Goal: Task Accomplishment & Management: Use online tool/utility

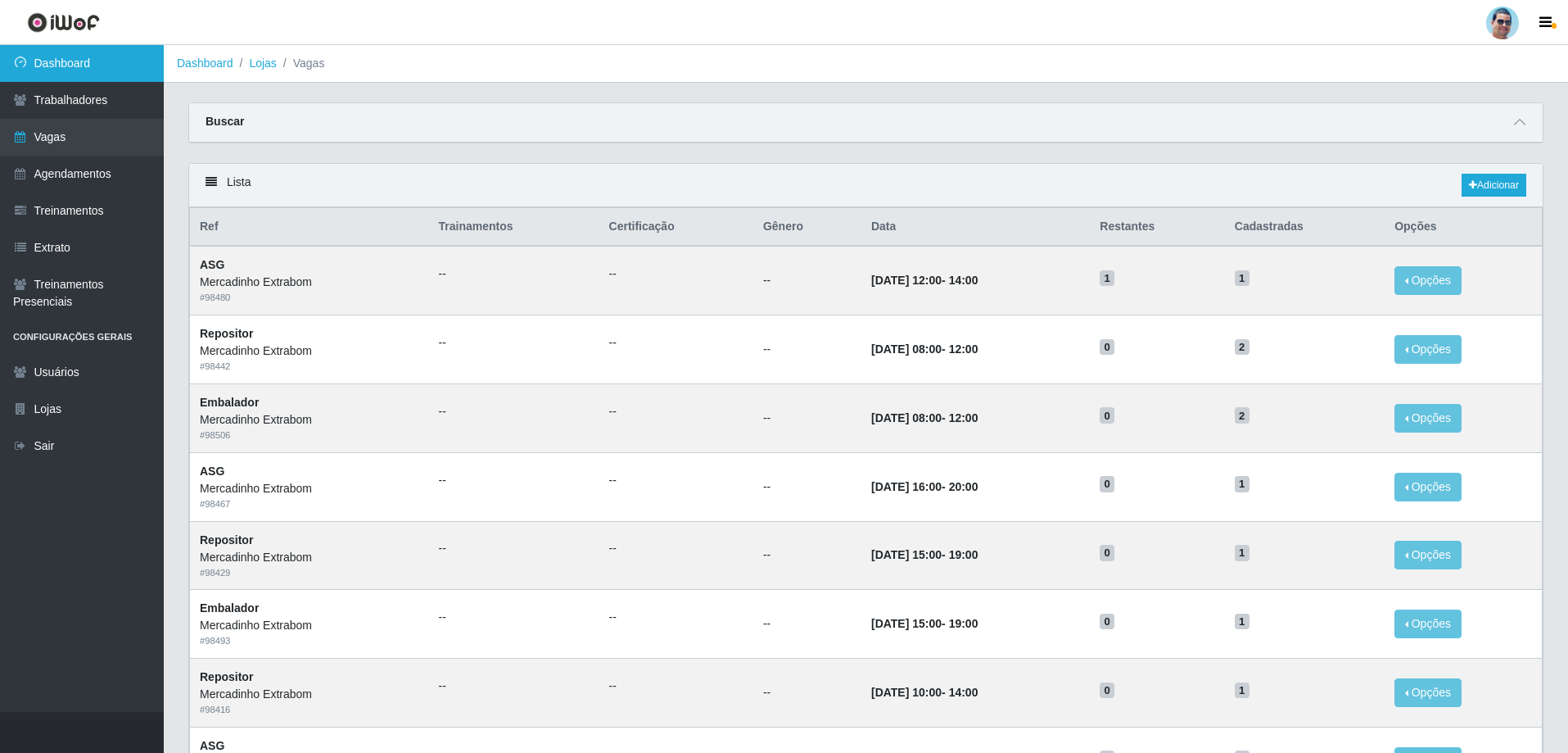
click at [97, 74] on link "Dashboard" at bounding box center [82, 63] width 164 height 37
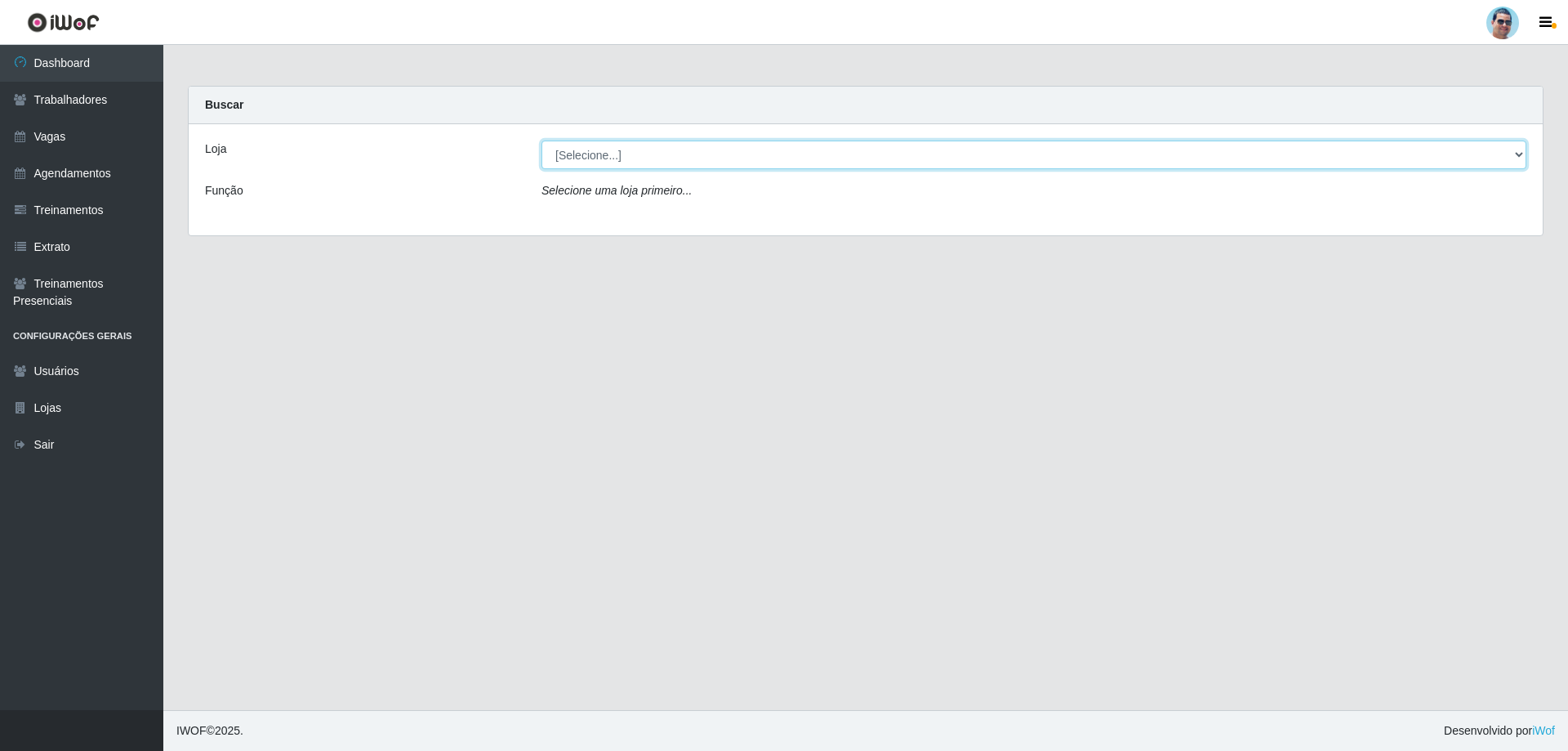
click at [815, 154] on select "[Selecione...] Mercadinho Extrabom" at bounding box center [1034, 154] width 985 height 29
select select "175"
click at [542, 140] on select "[Selecione...] Mercadinho Extrabom" at bounding box center [1034, 154] width 985 height 29
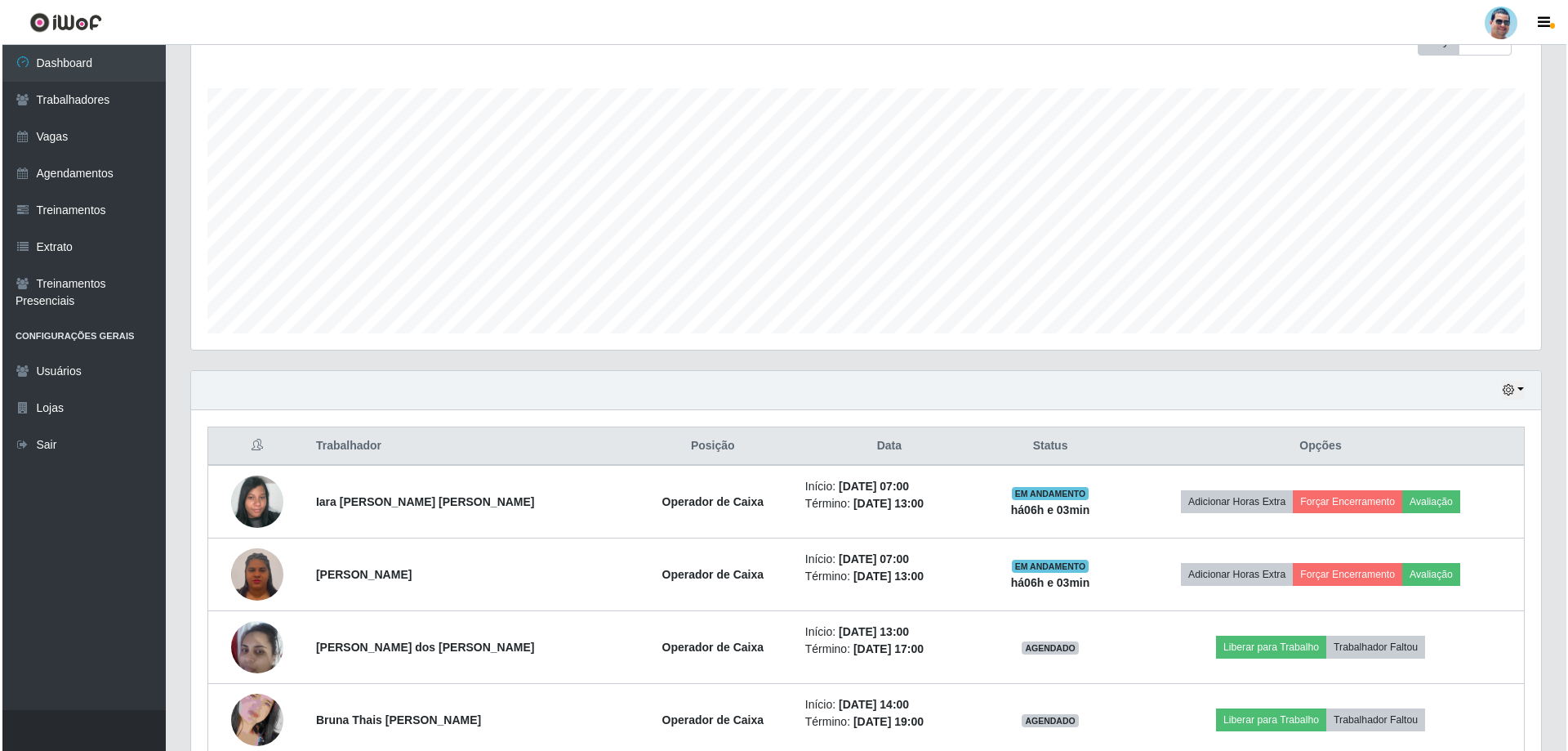
scroll to position [259, 0]
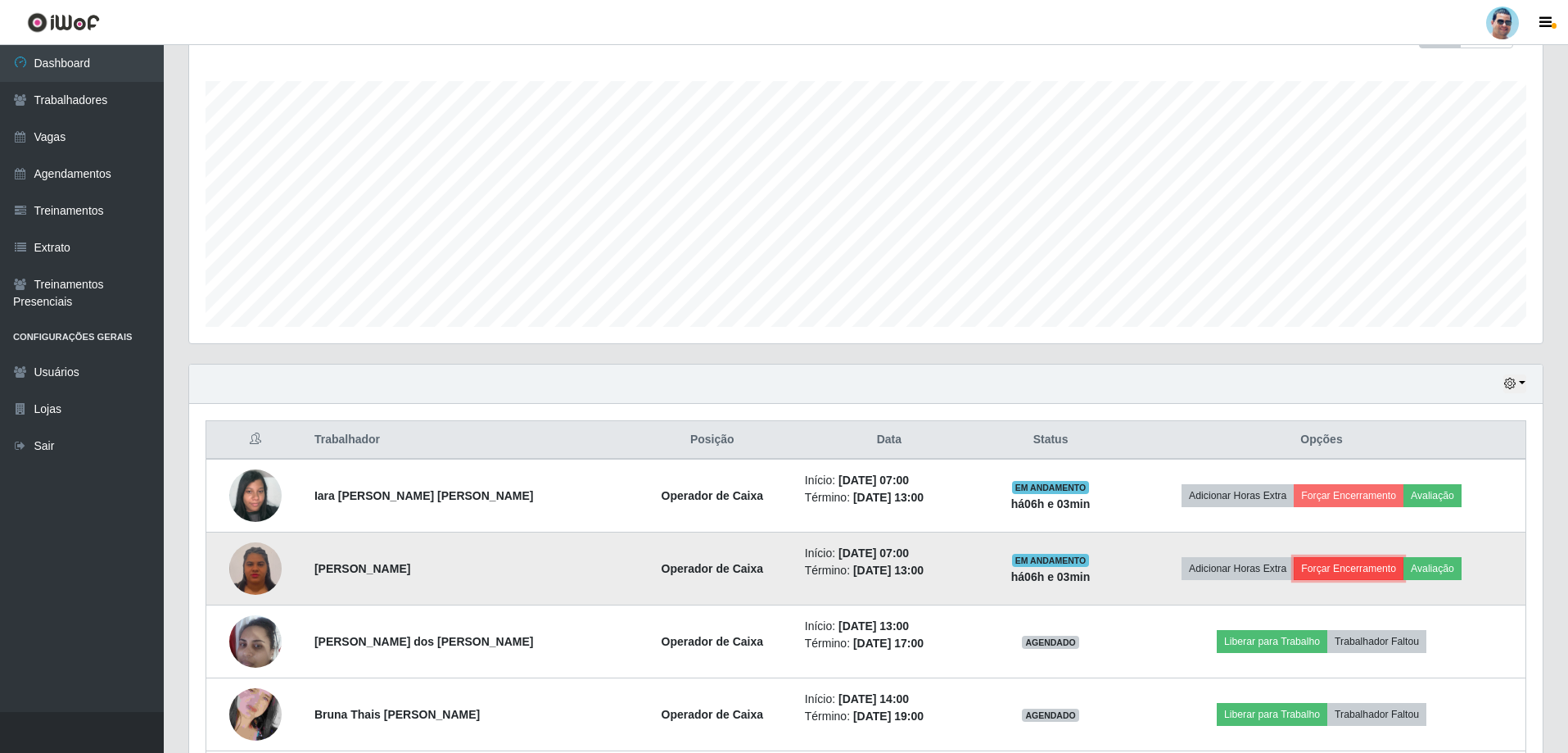
click at [1343, 569] on button "Forçar Encerramento" at bounding box center [1348, 568] width 110 height 23
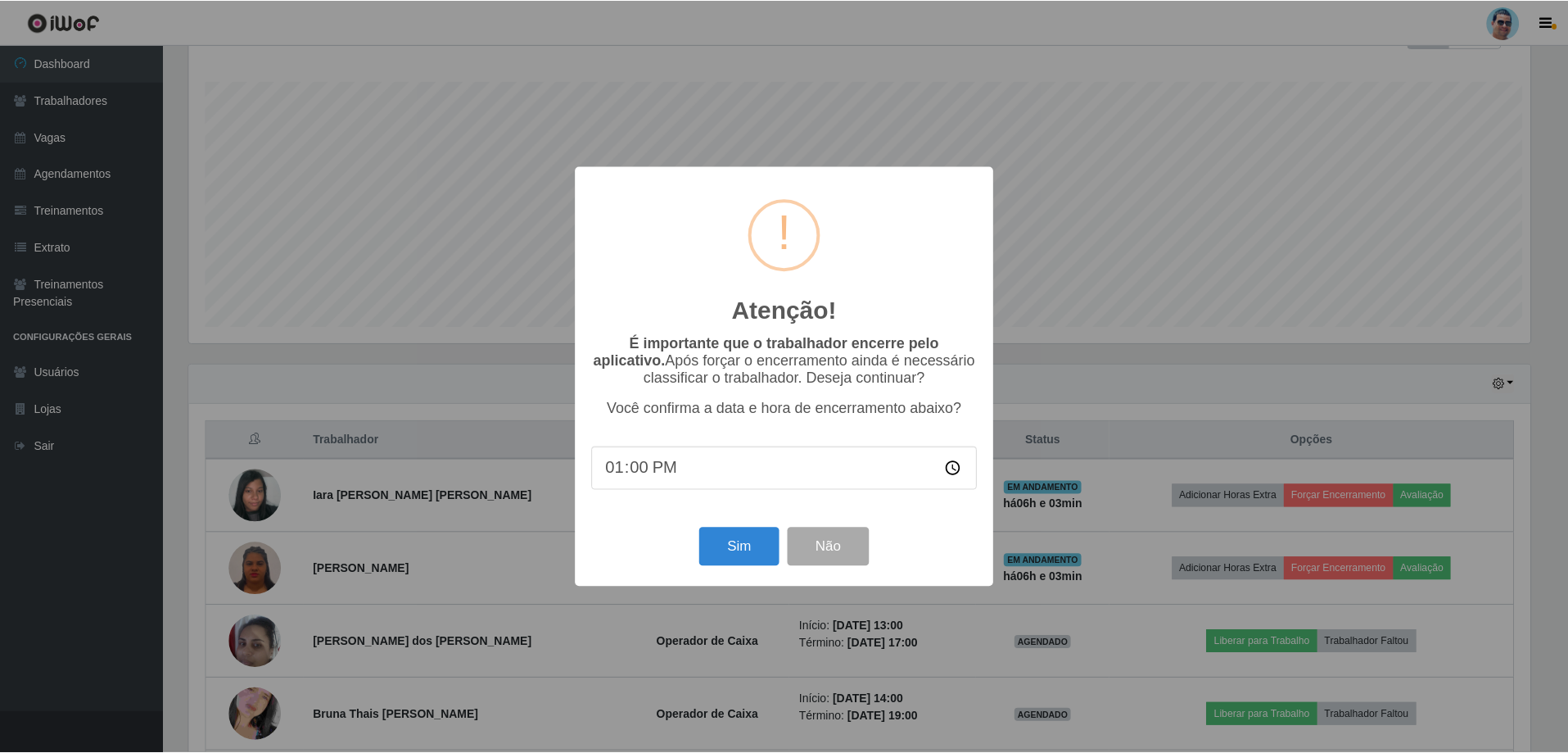
scroll to position [339, 1345]
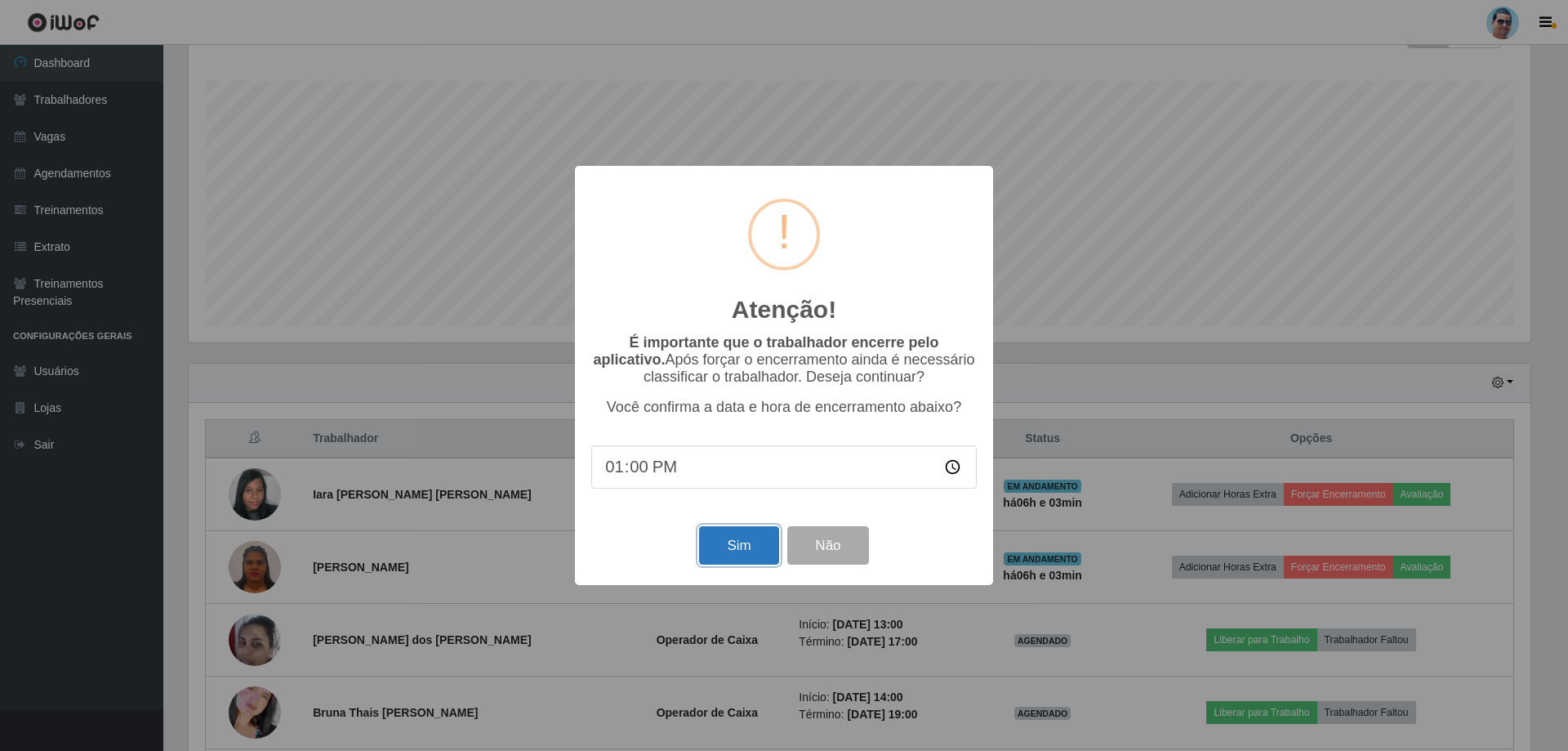
click at [743, 552] on button "Sim" at bounding box center [739, 545] width 79 height 38
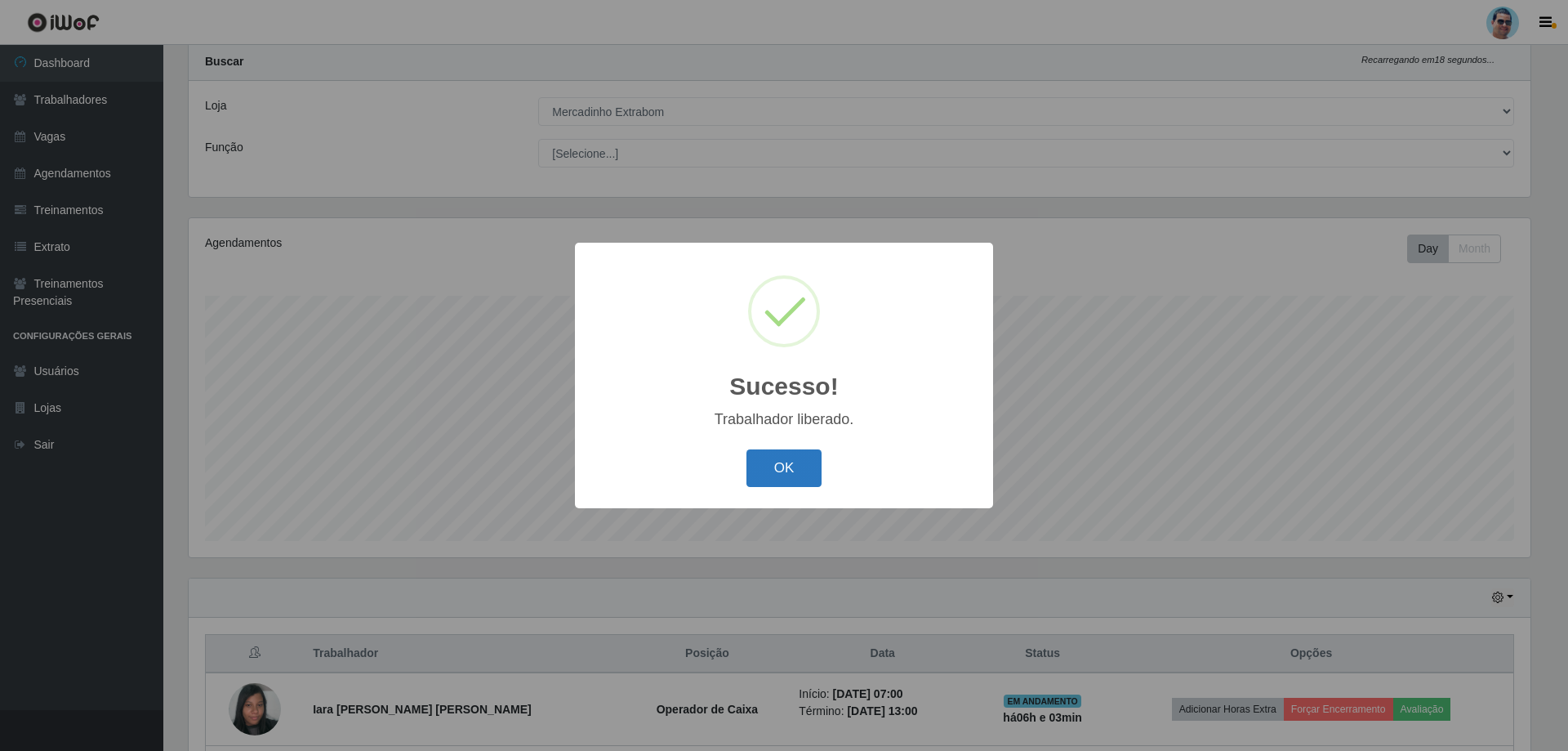
click at [791, 465] on button "OK" at bounding box center [784, 468] width 76 height 38
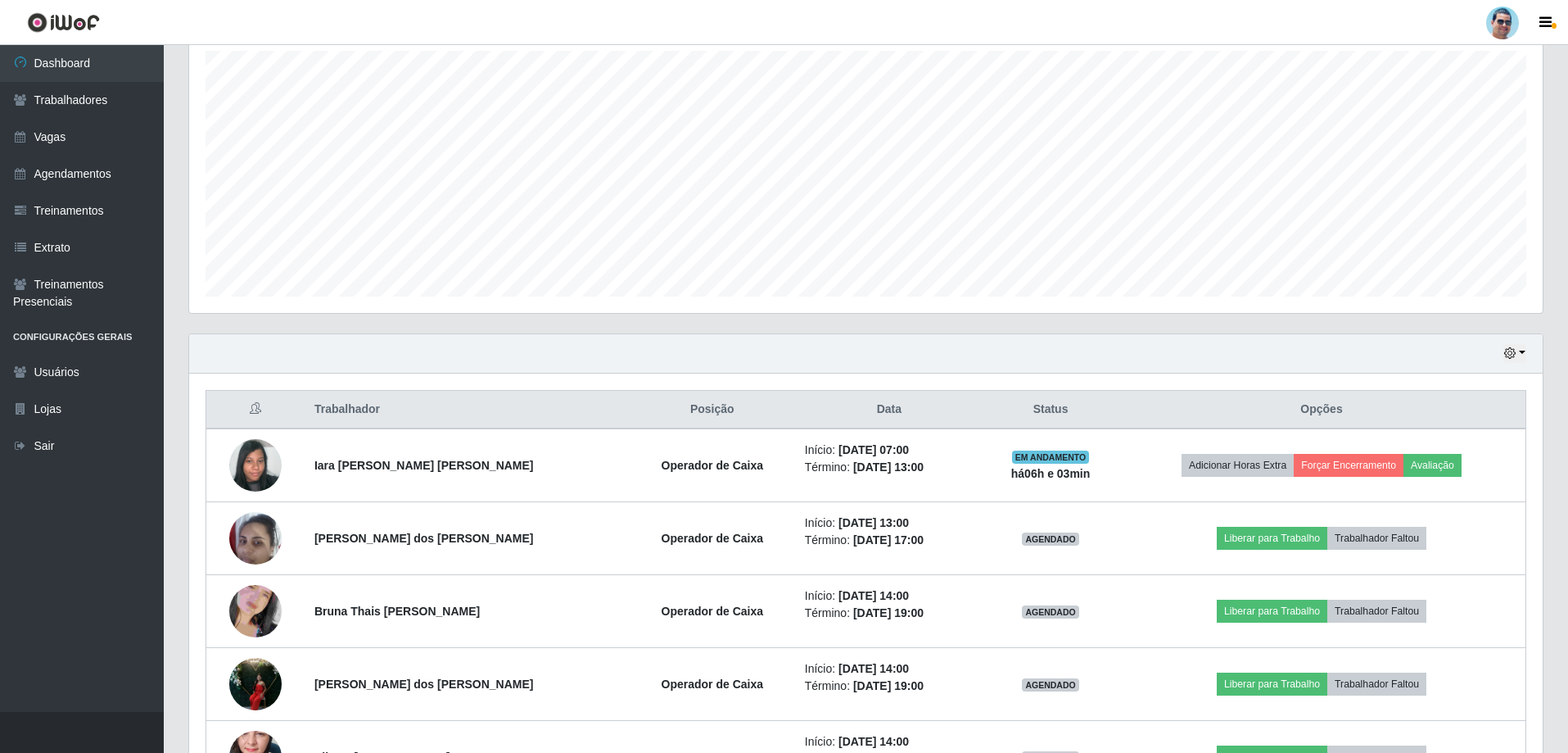
scroll to position [297, 0]
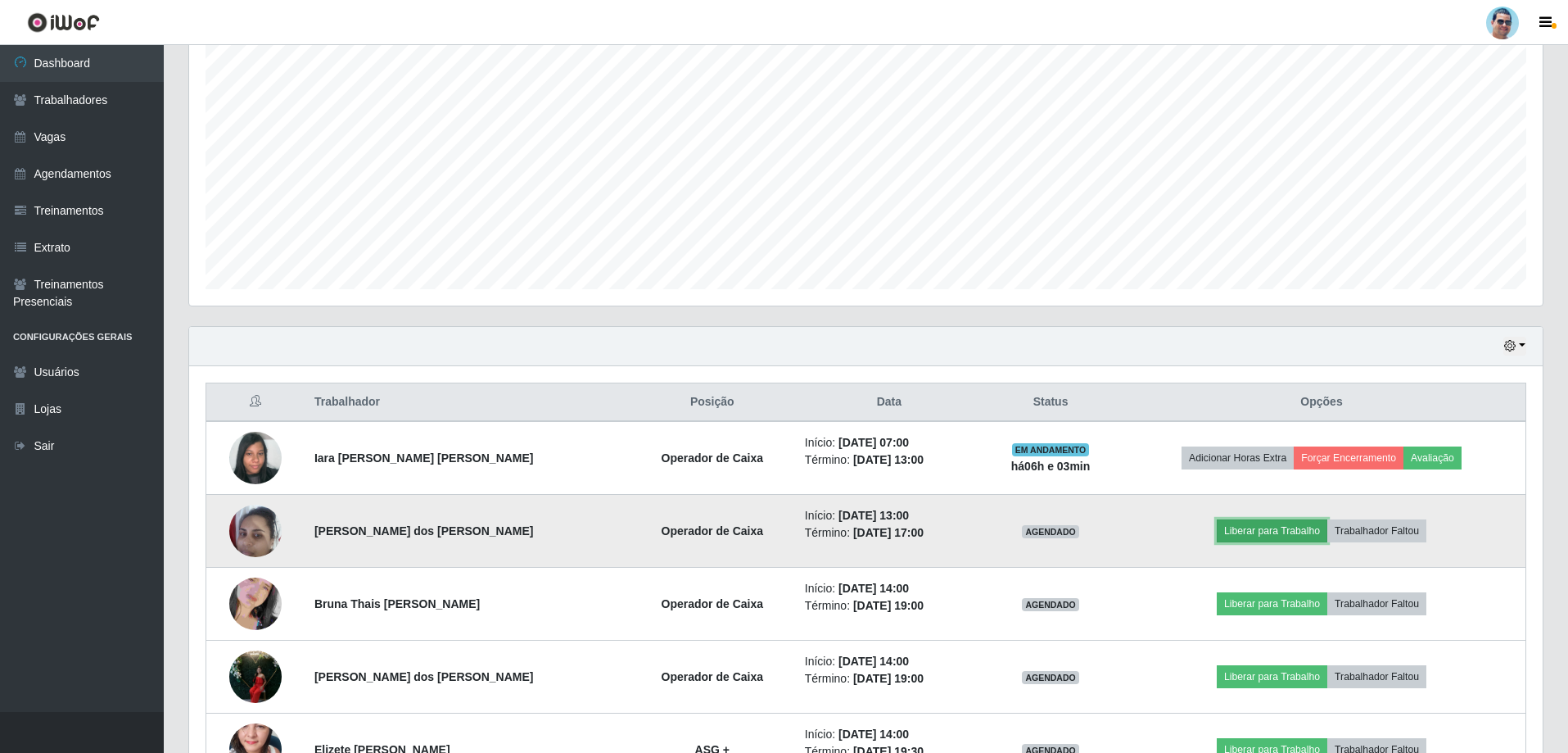
click at [1224, 530] on button "Liberar para Trabalho" at bounding box center [1272, 530] width 111 height 23
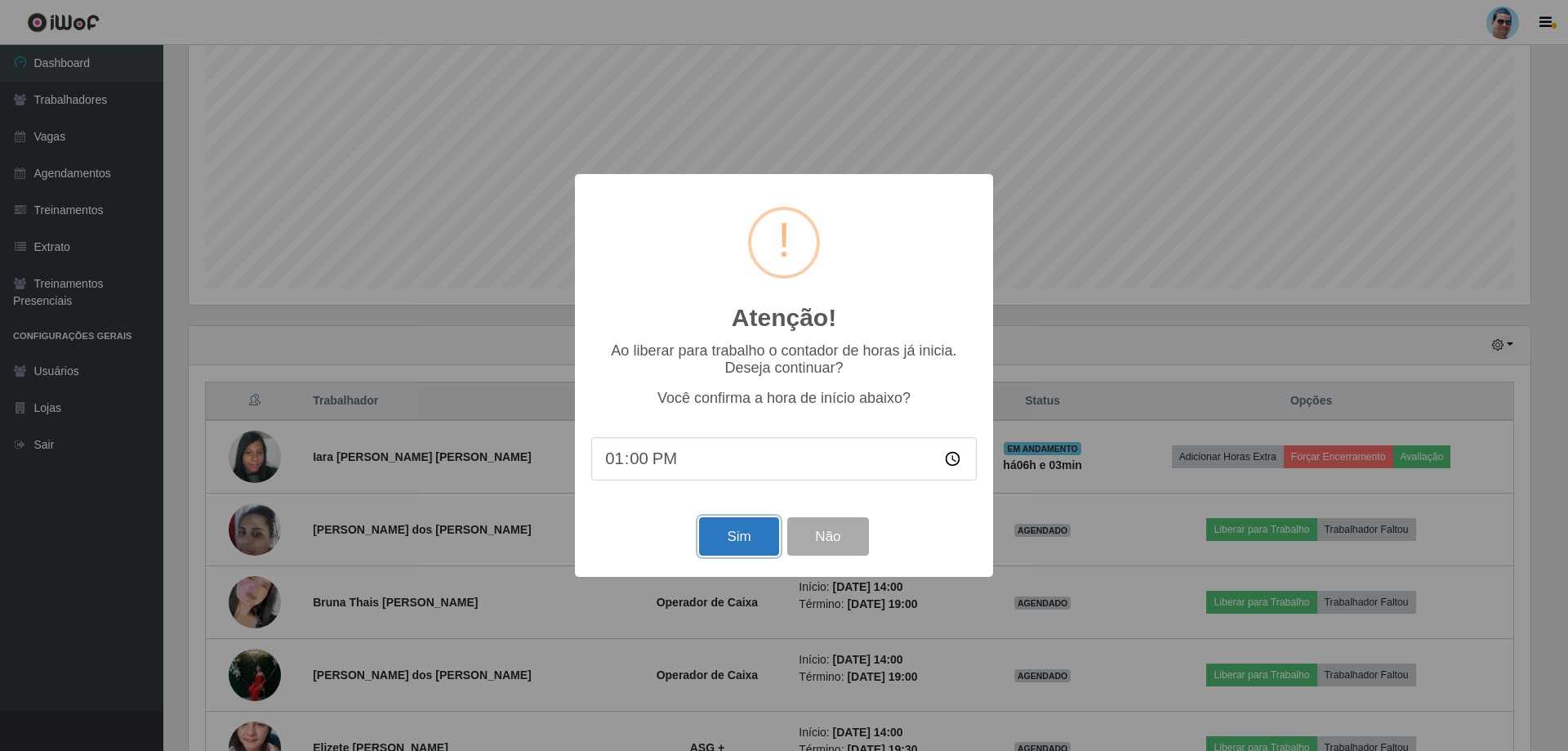
click at [720, 542] on button "Sim" at bounding box center [739, 536] width 79 height 38
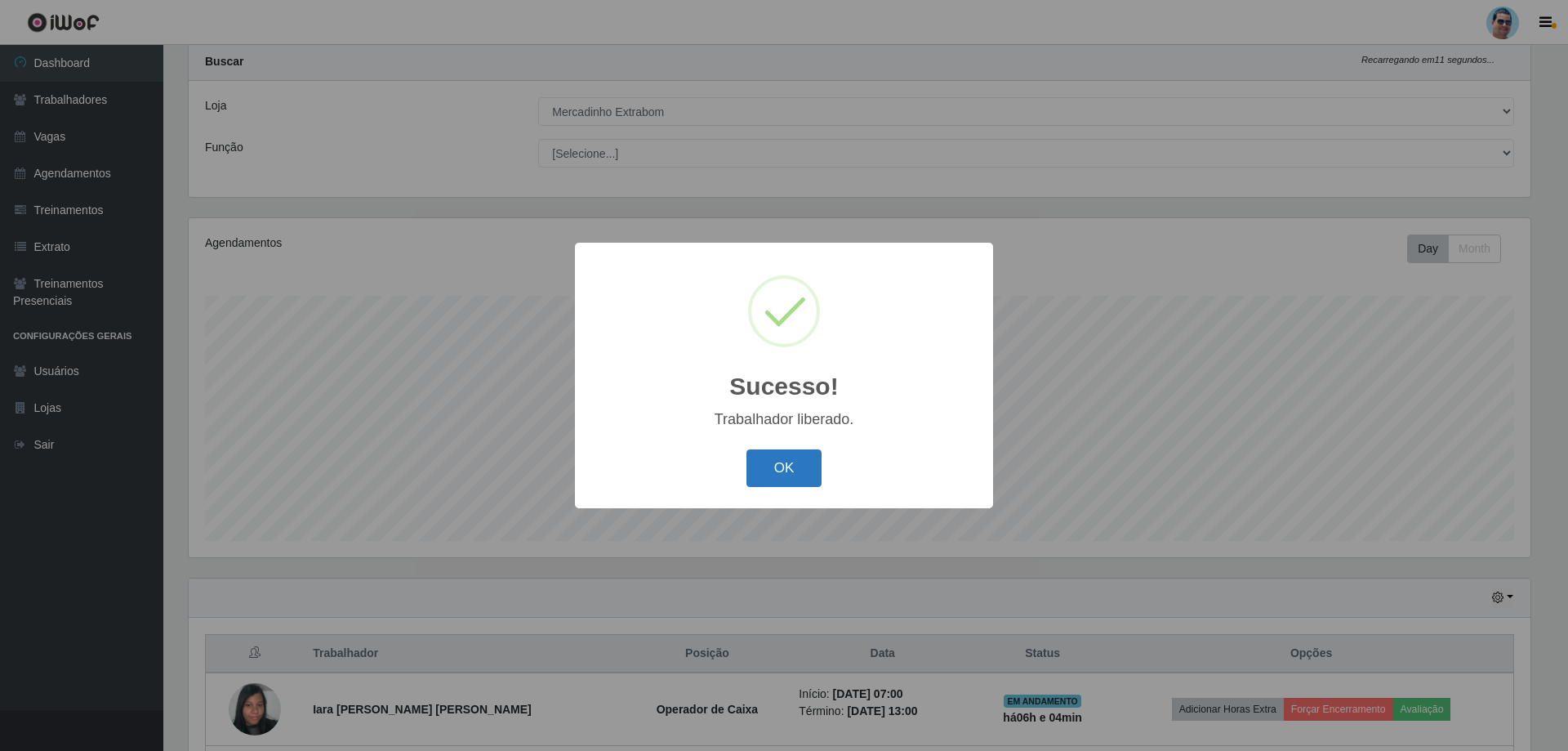
click at [787, 464] on button "OK" at bounding box center [784, 468] width 76 height 38
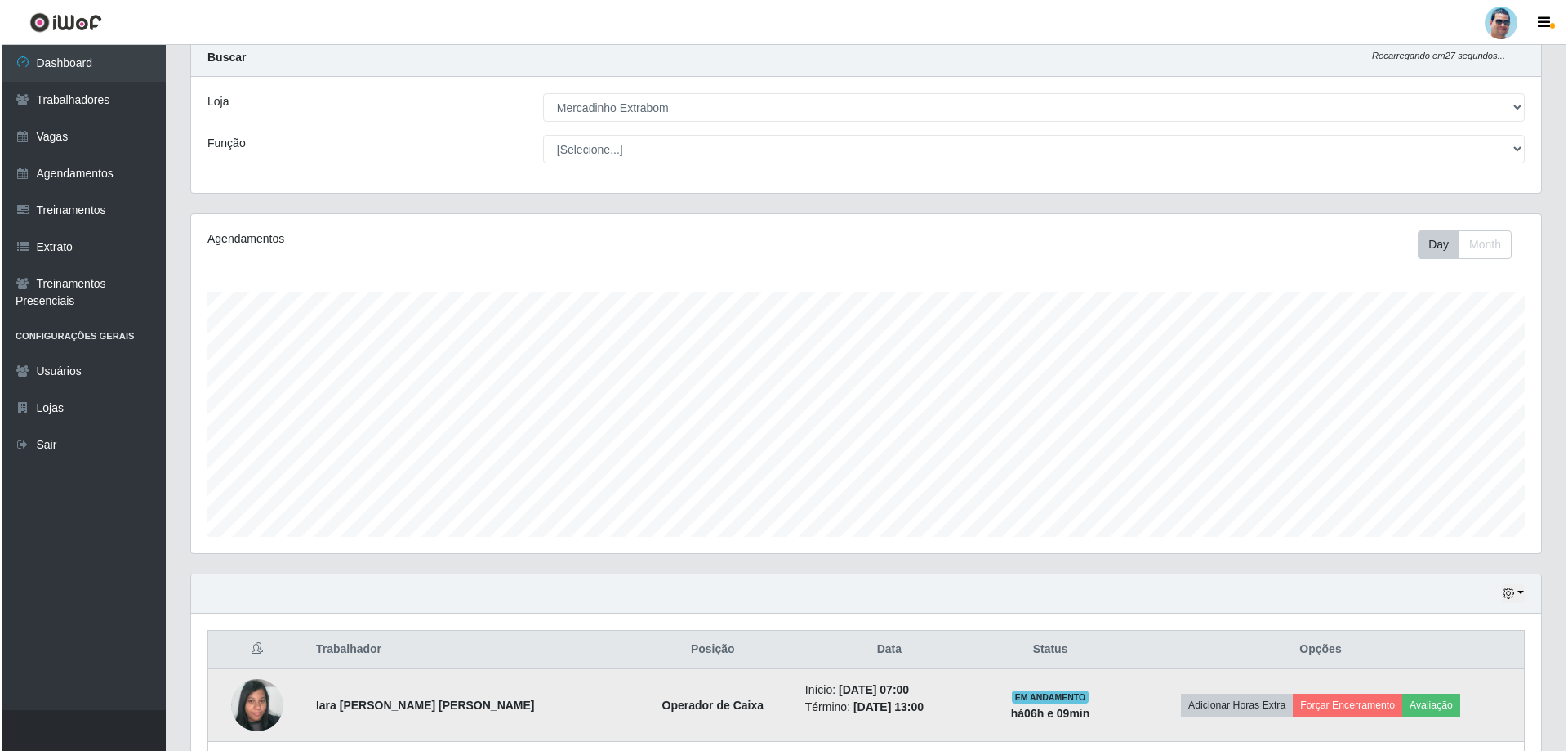
scroll to position [407, 0]
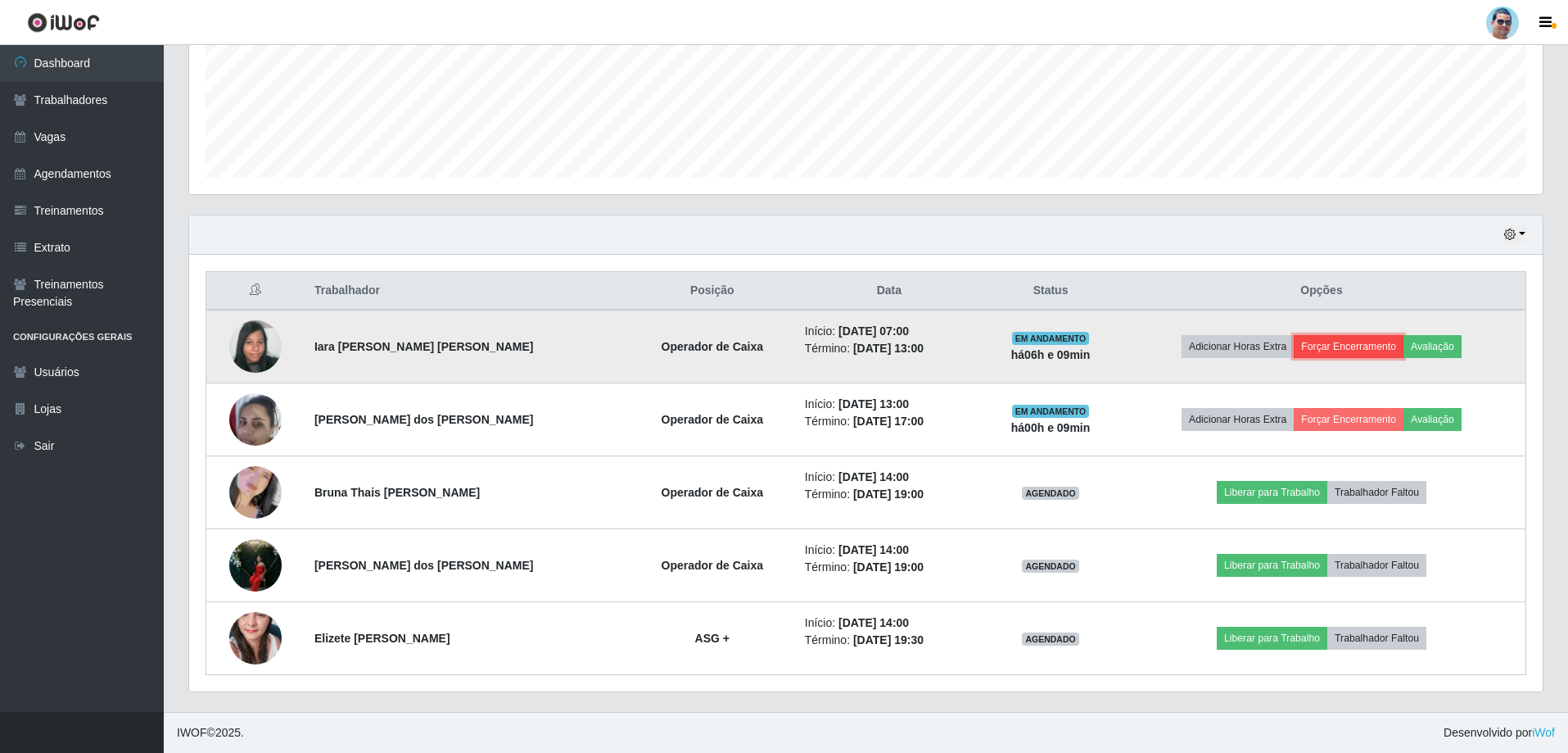
click at [1312, 338] on button "Forçar Encerramento" at bounding box center [1348, 346] width 110 height 23
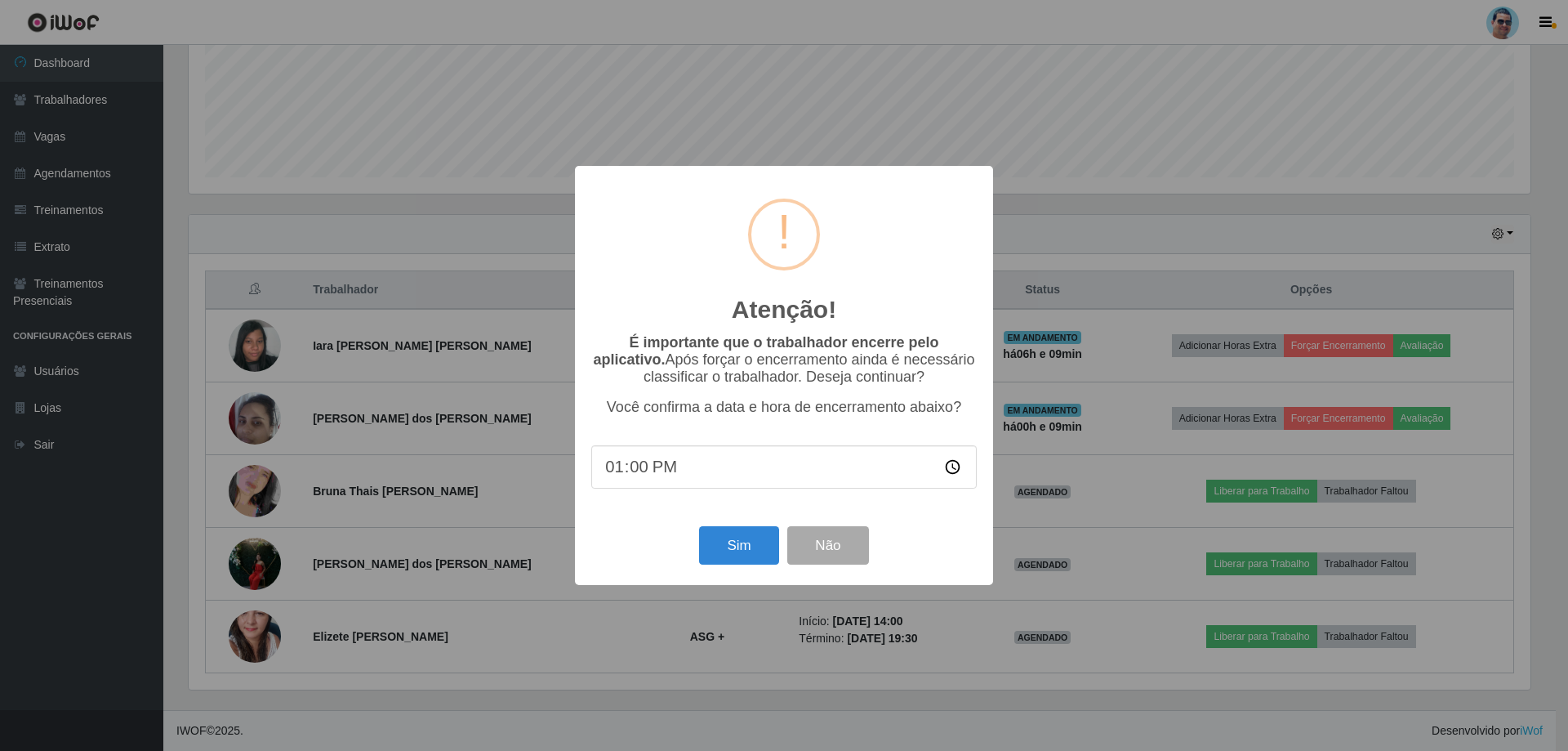
click at [629, 471] on input "13:00" at bounding box center [784, 467] width 386 height 43
type input "13:08"
click at [723, 540] on button "Sim" at bounding box center [739, 545] width 79 height 38
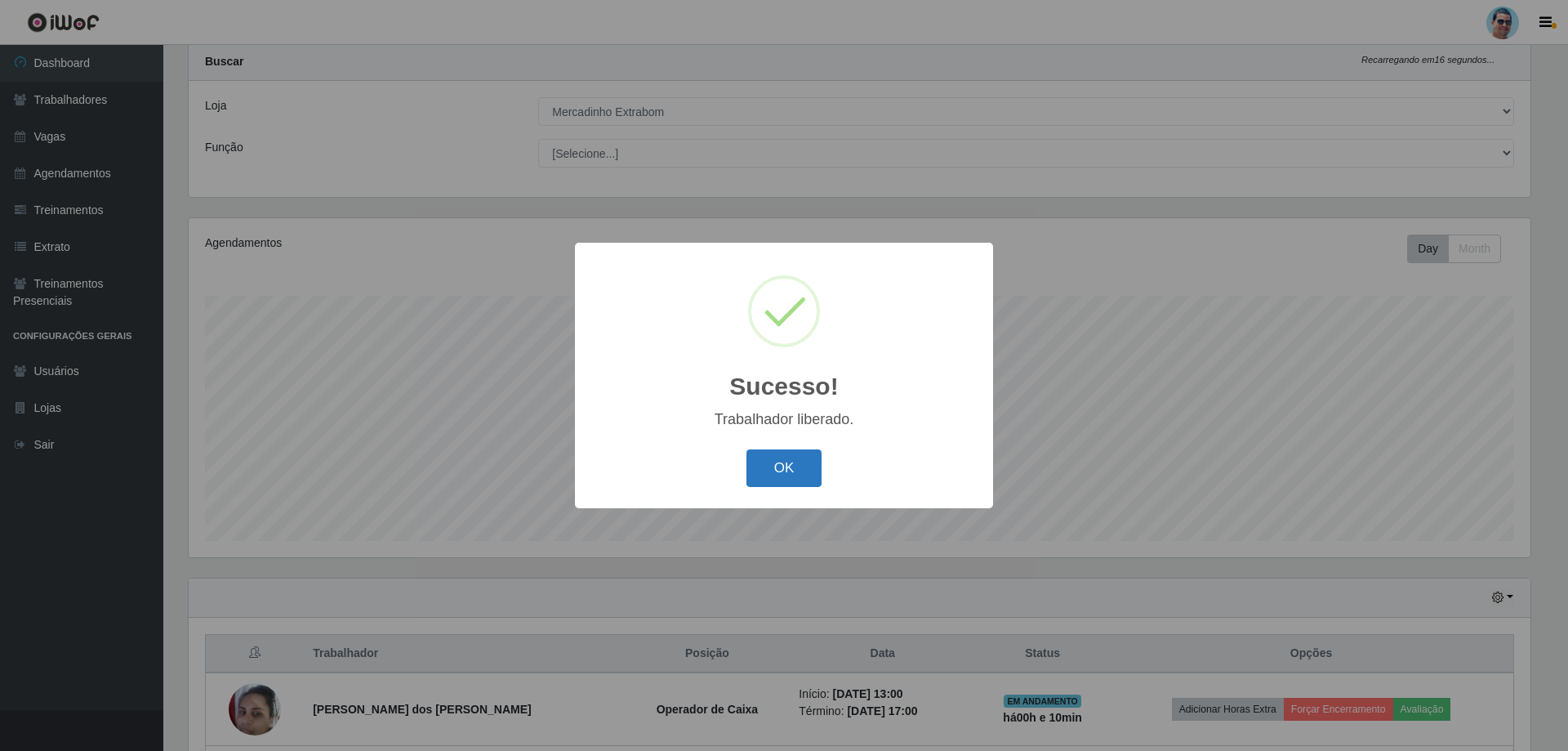
click at [802, 463] on button "OK" at bounding box center [784, 468] width 76 height 38
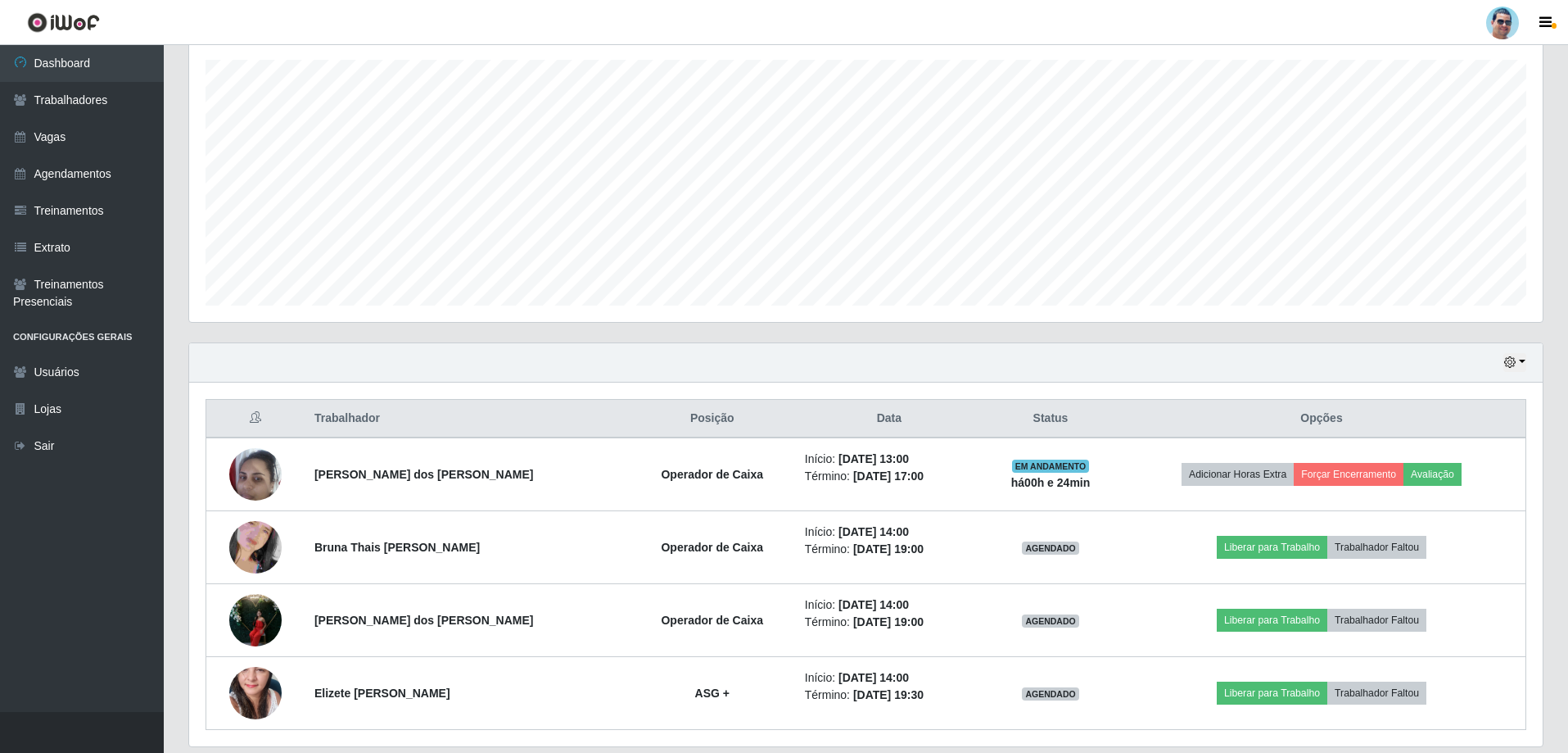
scroll to position [289, 0]
